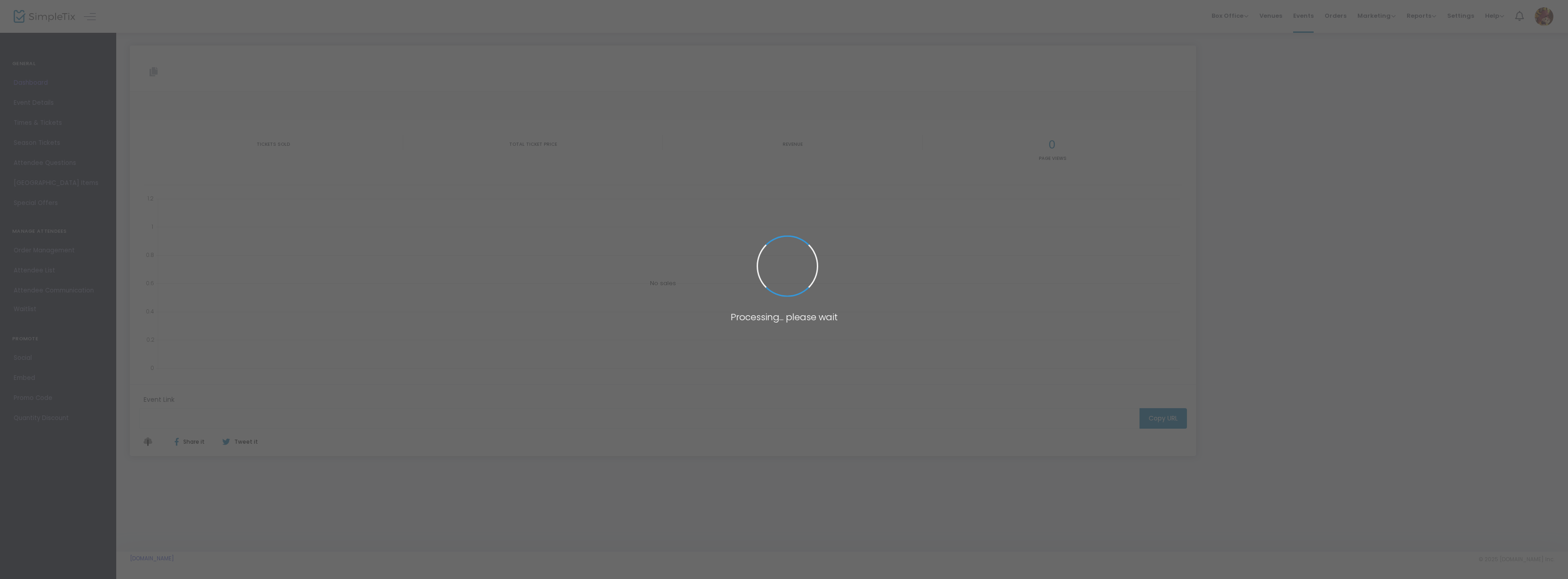
type input "[URL][DOMAIN_NAME]"
